Goal: Check status: Check status

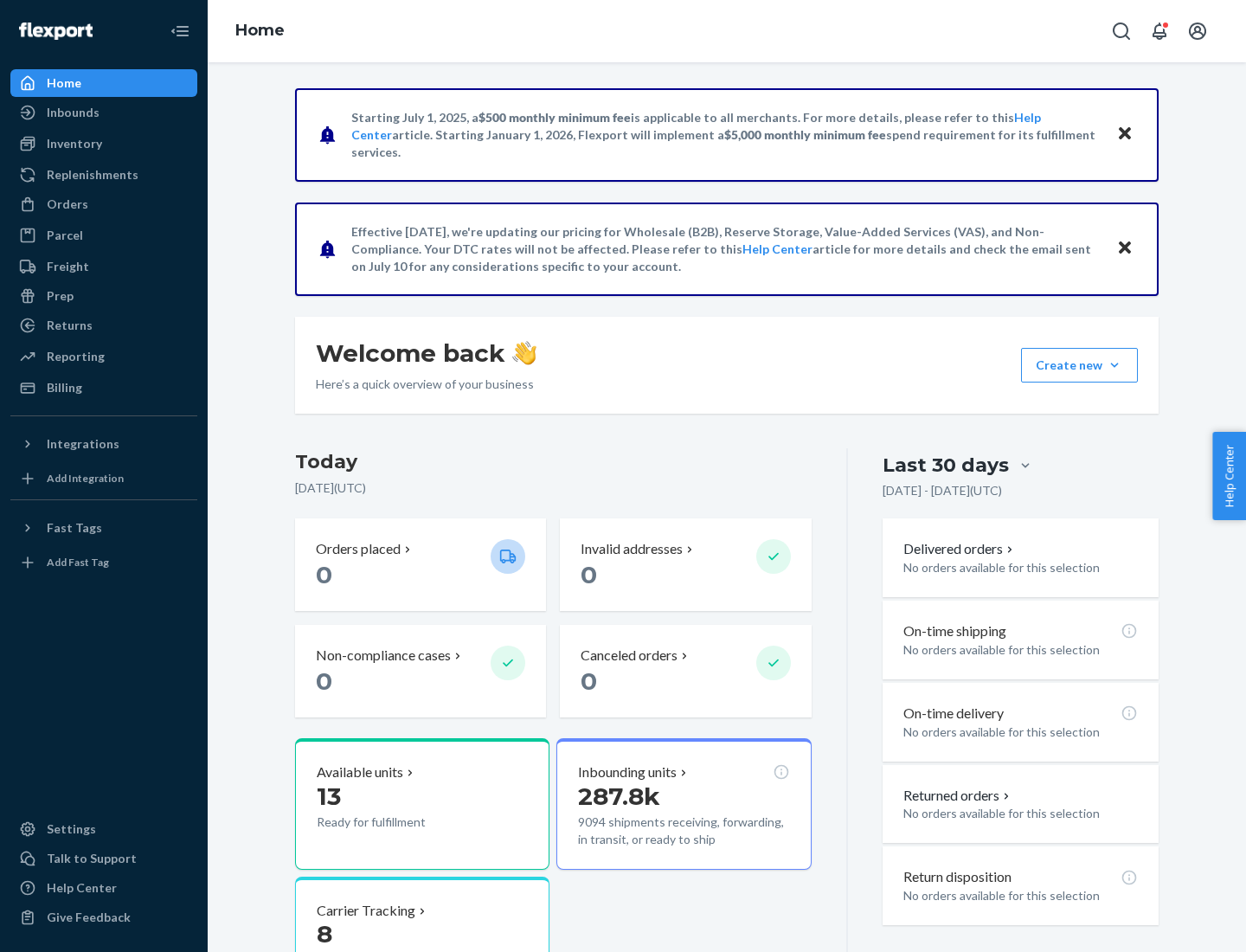
click at [1114, 365] on button "Create new Create new inbound Create new order Create new product" at bounding box center [1079, 365] width 117 height 35
click at [72, 113] on div "Inbounds" at bounding box center [73, 113] width 53 height 17
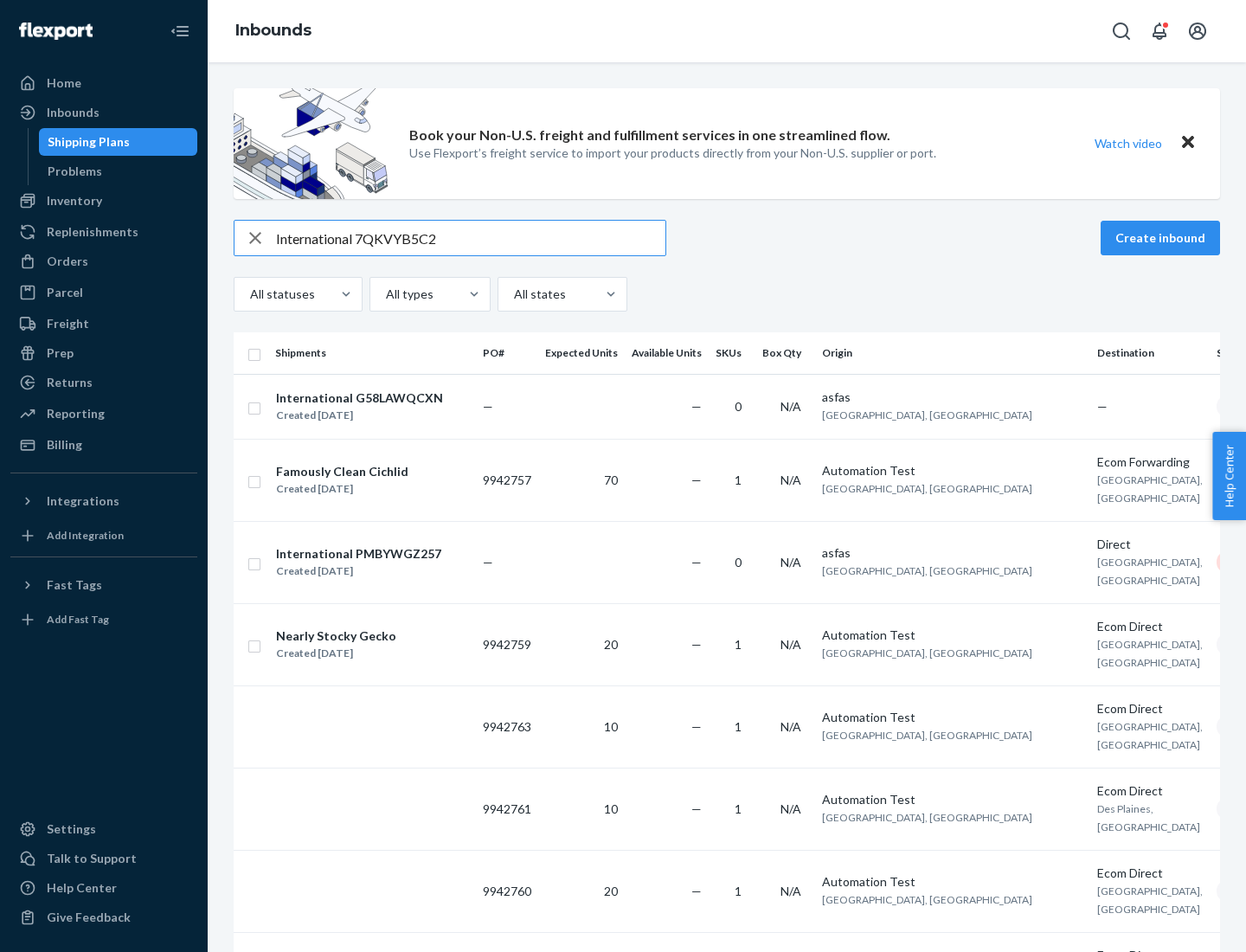
type input "International 7QKVYB5C29"
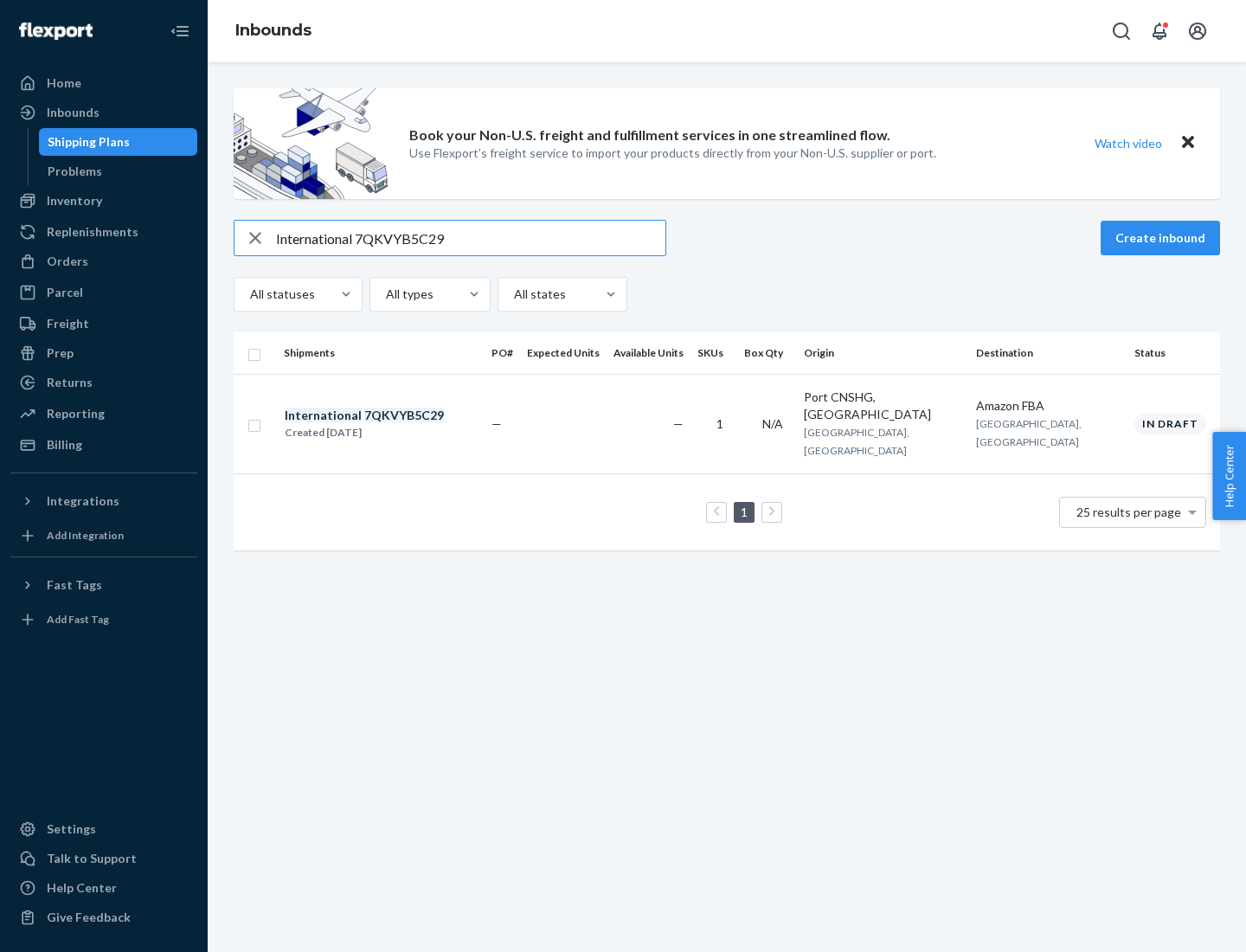
click at [394, 424] on div "Created [DATE]" at bounding box center [364, 433] width 159 height 17
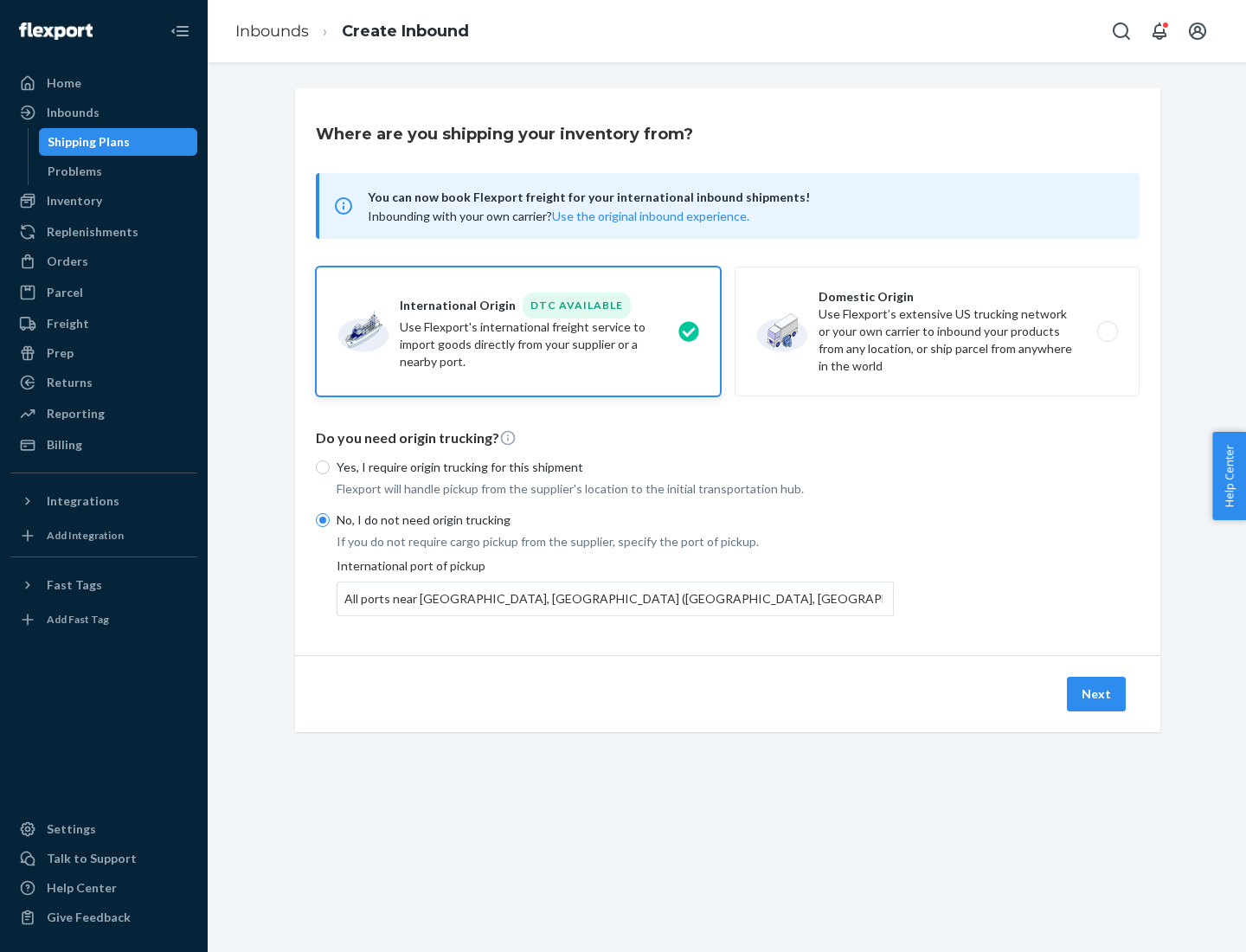
click at [1097, 693] on button "Next" at bounding box center [1096, 694] width 59 height 35
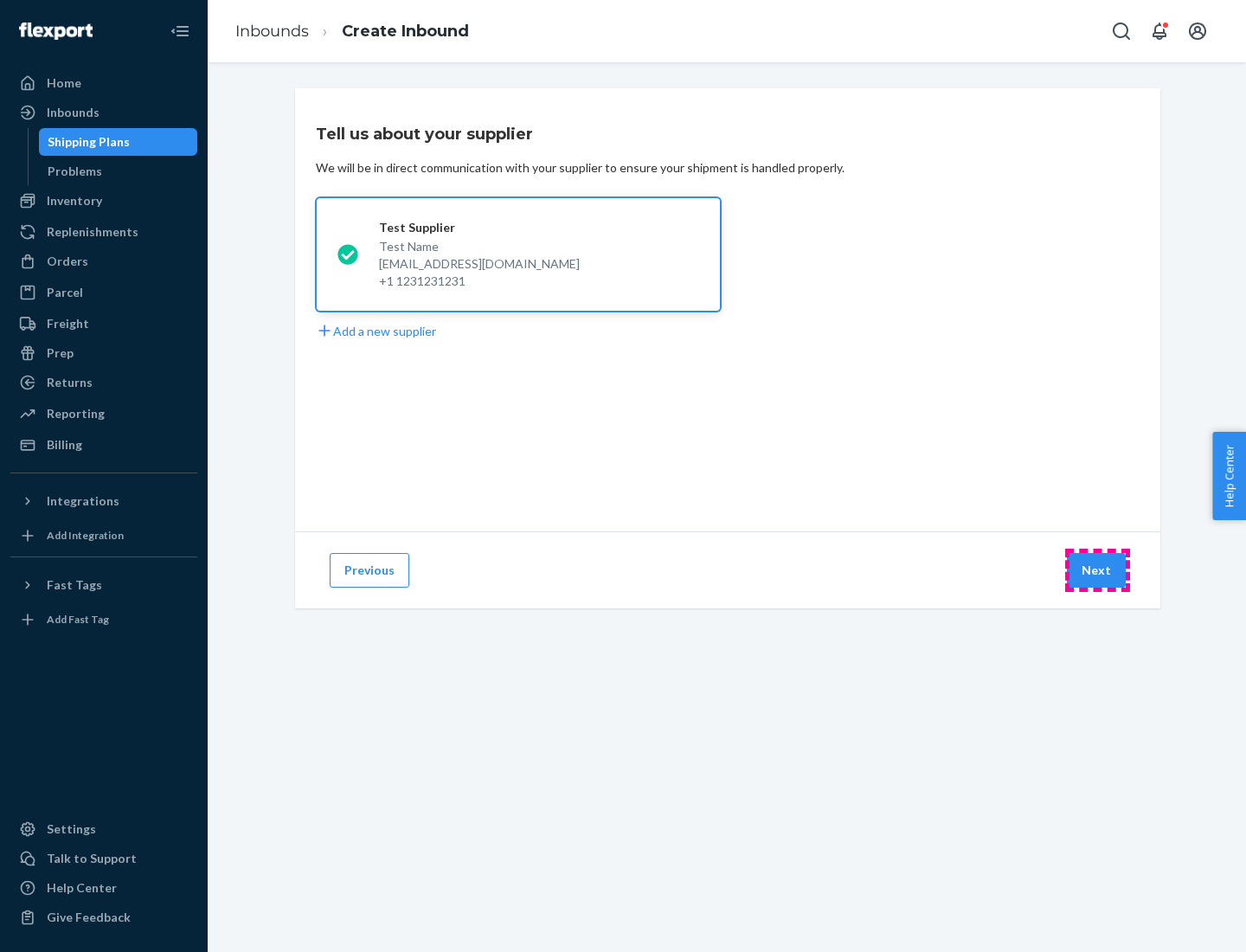
click at [1097, 570] on button "Next" at bounding box center [1096, 570] width 59 height 35
